Goal: Navigation & Orientation: Find specific page/section

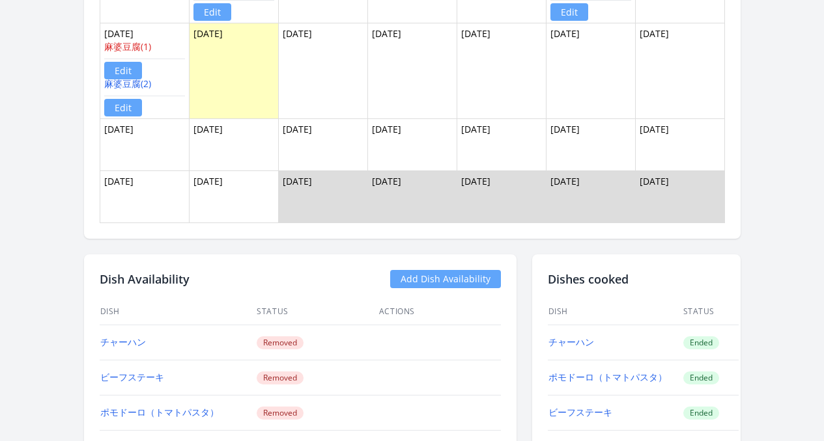
scroll to position [1062, 0]
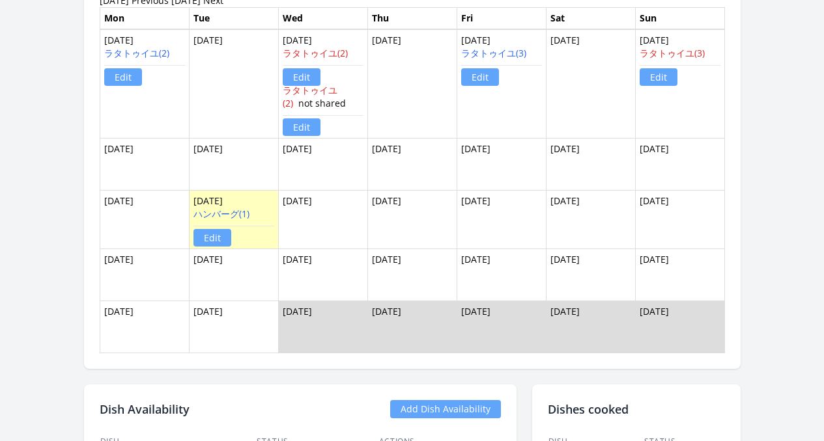
scroll to position [1081, 0]
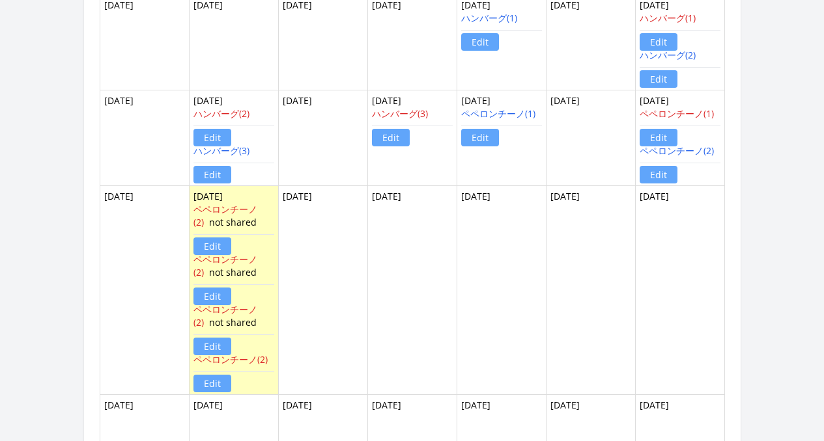
scroll to position [1103, 0]
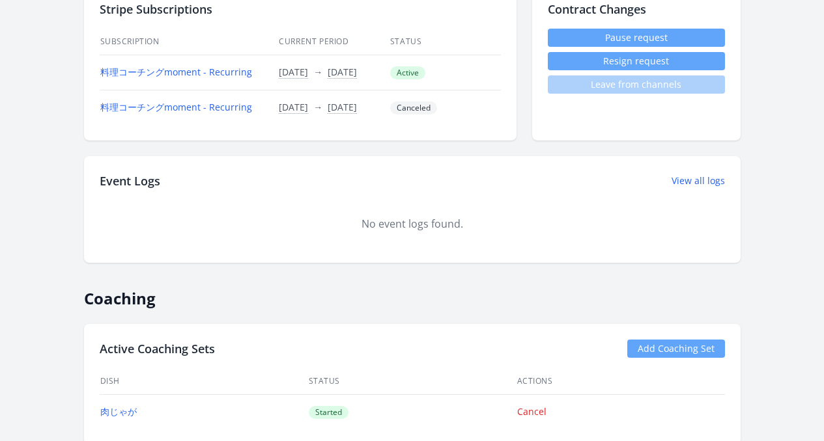
scroll to position [391, 0]
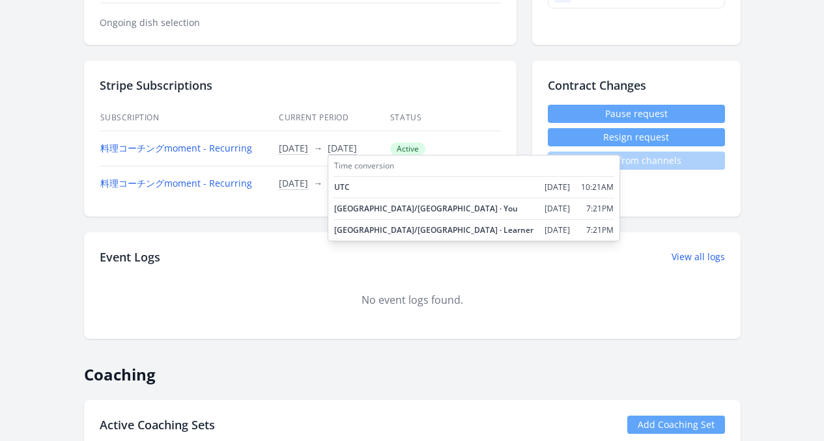
click at [338, 148] on span "28/Sep/2025" at bounding box center [341, 148] width 29 height 13
